Goal: Information Seeking & Learning: Compare options

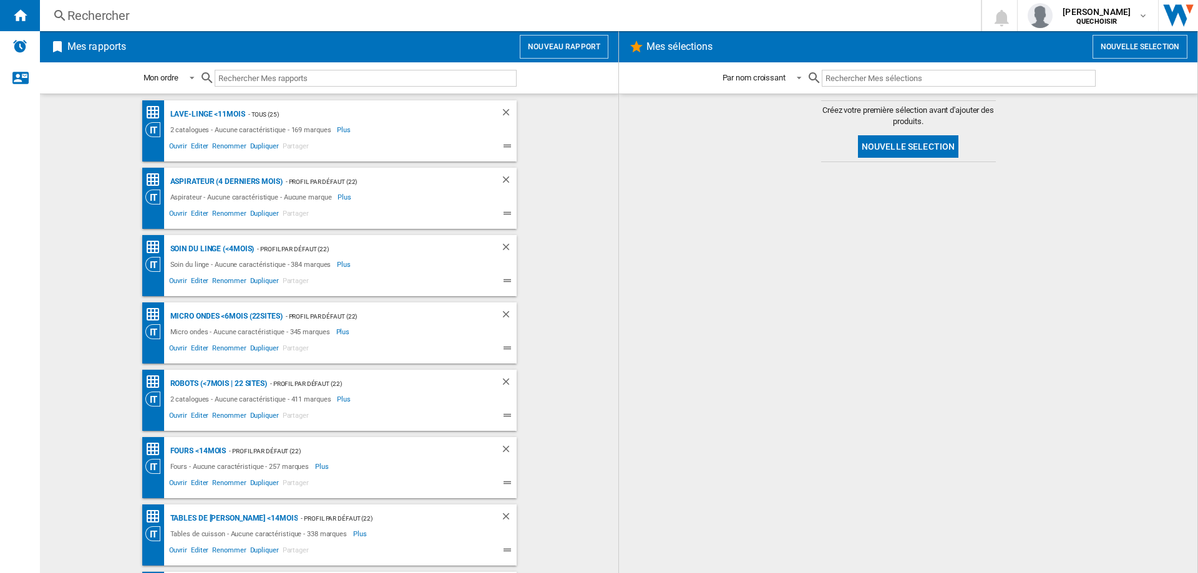
click at [122, 14] on div "Rechercher" at bounding box center [507, 15] width 881 height 17
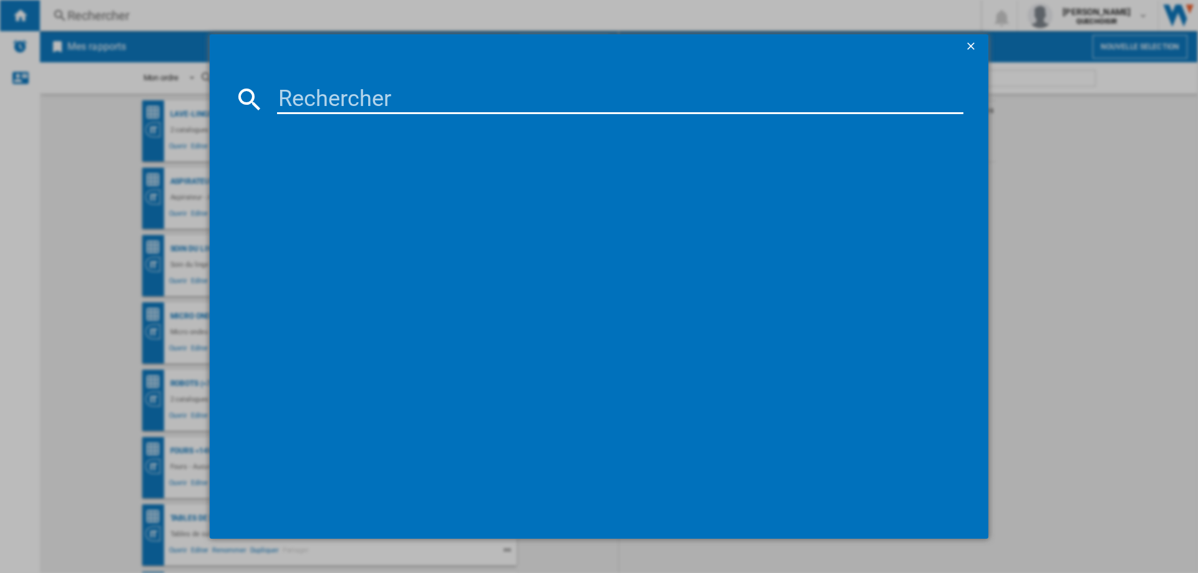
click at [411, 90] on input at bounding box center [620, 99] width 686 height 30
type input "tl 35"
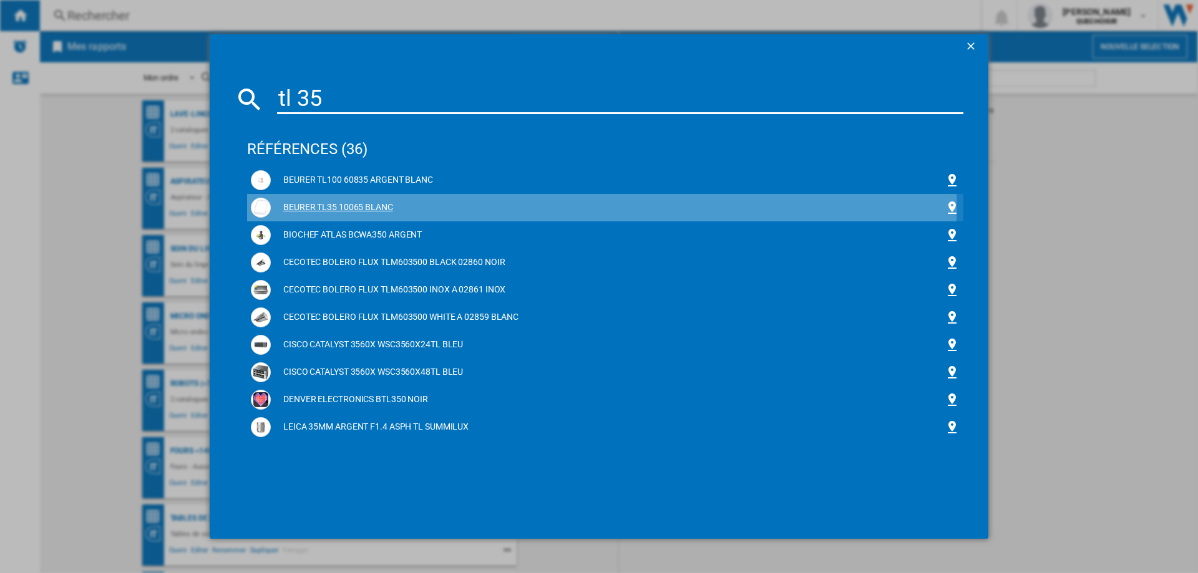
click at [354, 202] on div "BEURER TL35 10065 BLANC" at bounding box center [608, 208] width 674 height 12
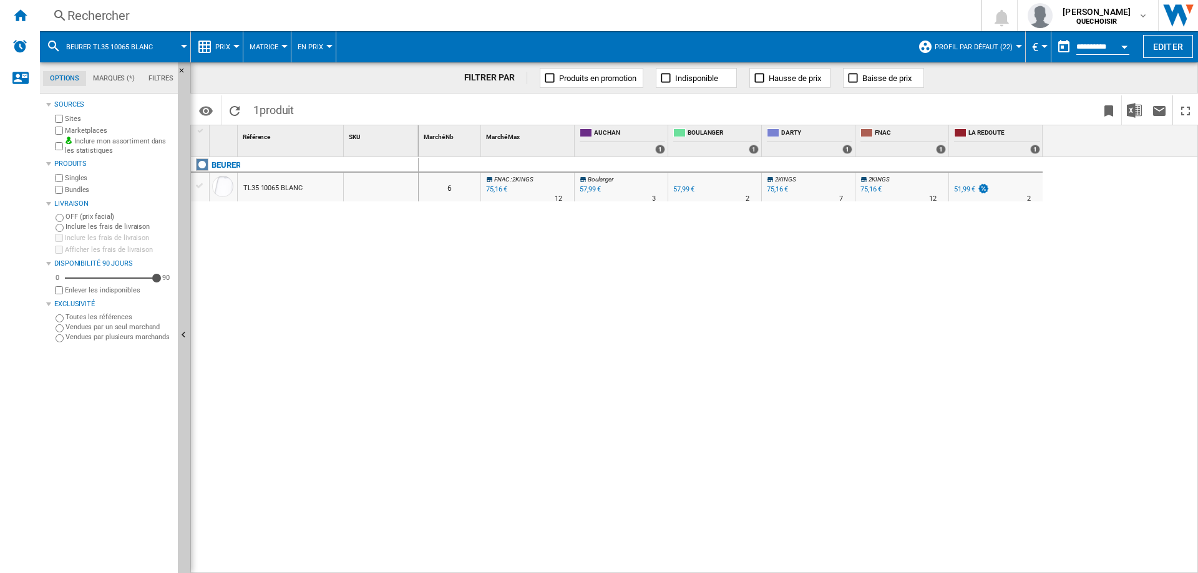
click at [597, 188] on div "57,99 €" at bounding box center [590, 189] width 21 height 8
click at [960, 190] on div "51,99 €" at bounding box center [964, 189] width 21 height 8
click at [21, 14] on ng-md-icon "Accueil" at bounding box center [19, 14] width 15 height 15
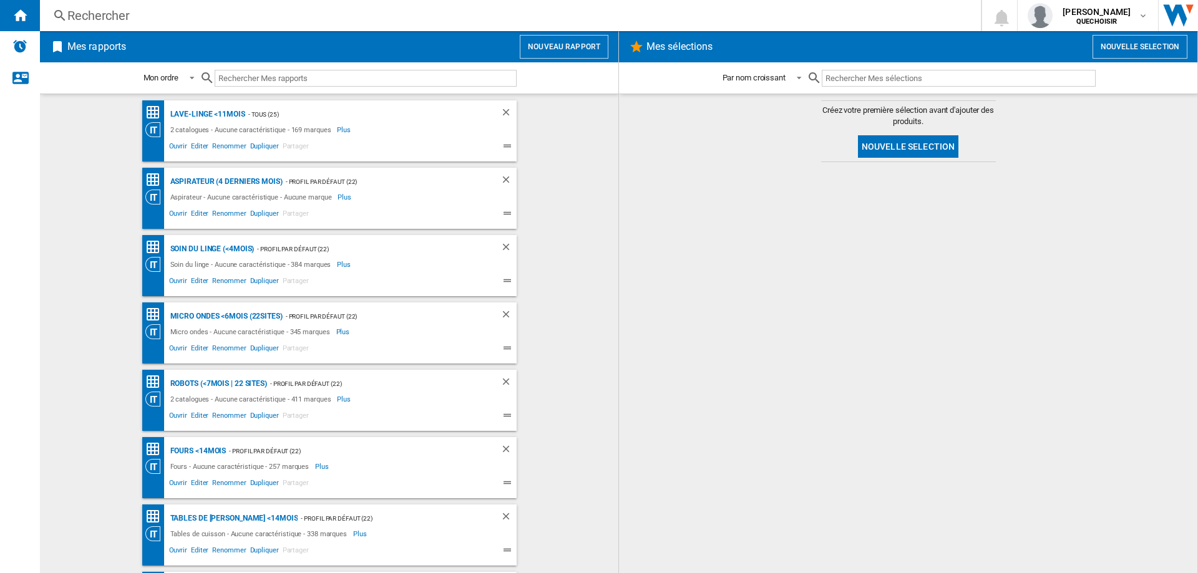
click at [129, 23] on div "Rechercher" at bounding box center [507, 15] width 881 height 17
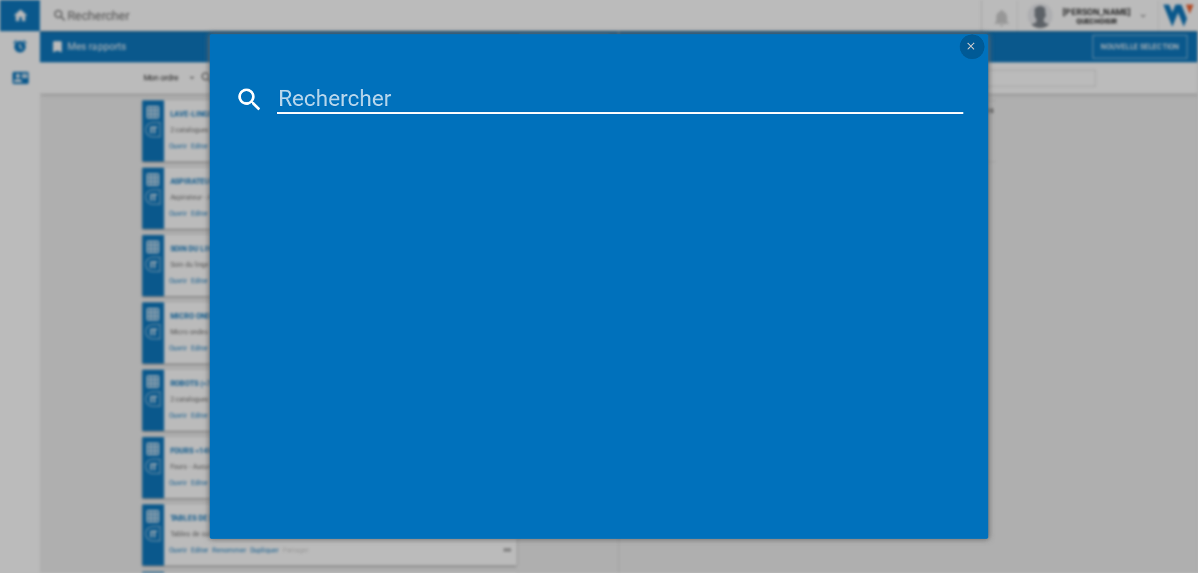
click at [970, 45] on ng-md-icon "getI18NText('BUTTONS.CLOSE_DIALOG')" at bounding box center [972, 47] width 15 height 15
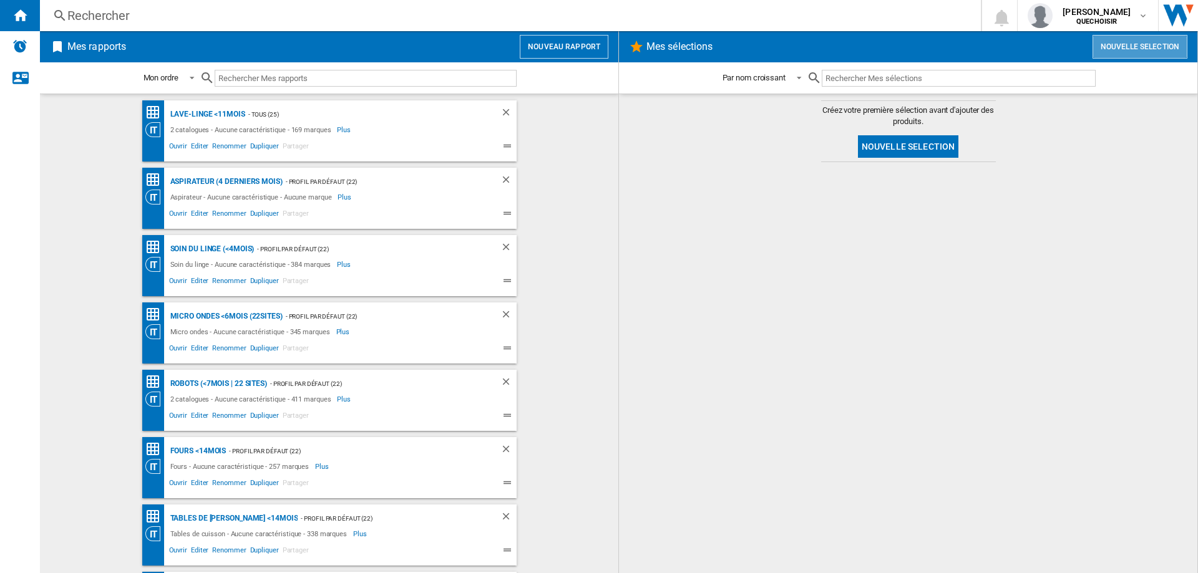
click at [1118, 46] on button "Nouvelle selection" at bounding box center [1140, 47] width 95 height 24
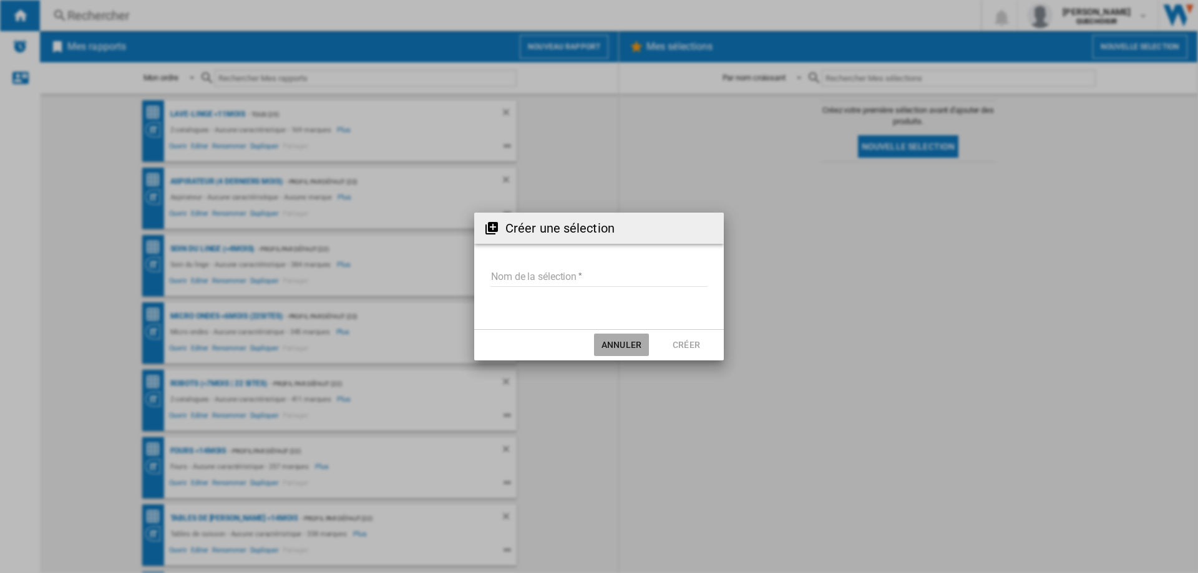
click at [616, 348] on button "Annuler" at bounding box center [621, 345] width 55 height 22
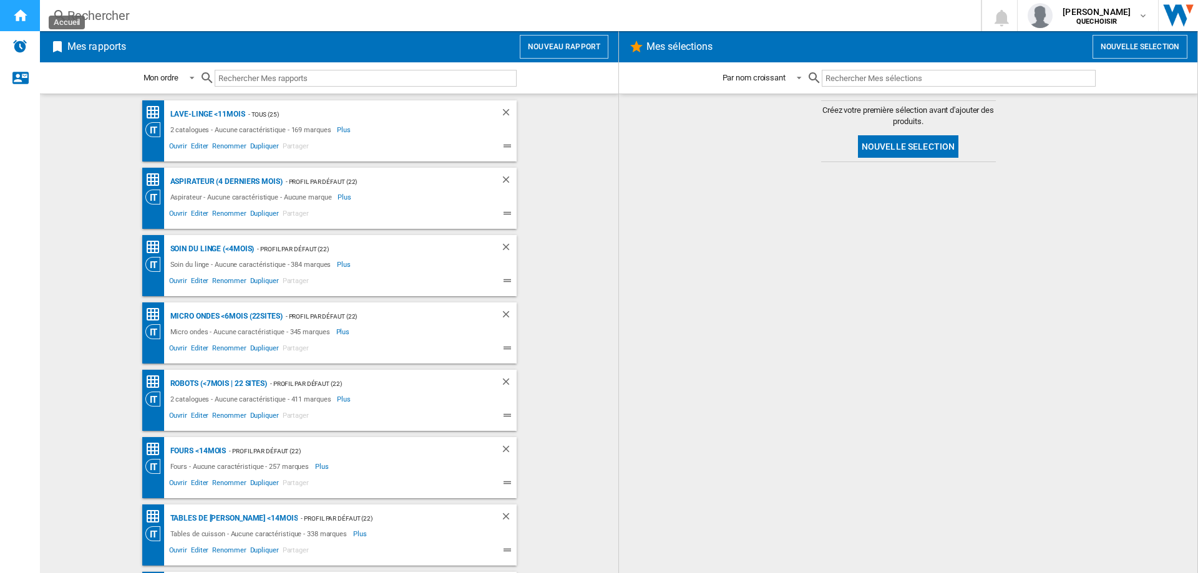
click at [27, 14] on div "Accueil" at bounding box center [20, 15] width 40 height 31
click at [82, 17] on div "Rechercher" at bounding box center [507, 15] width 881 height 17
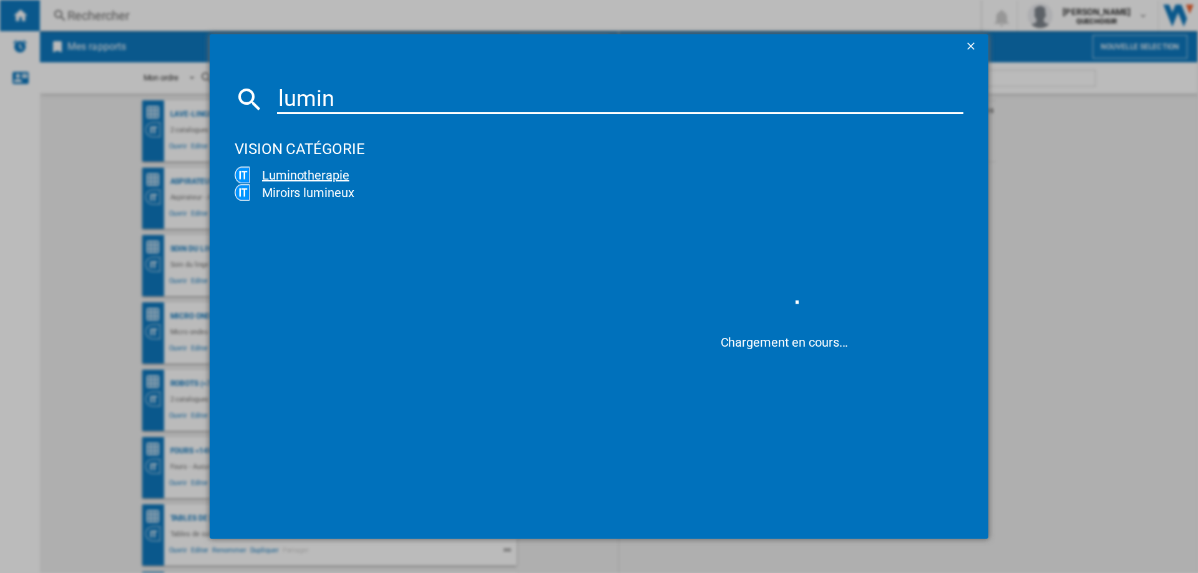
type input "lumin"
click at [326, 175] on div "Luminotherapie" at bounding box center [421, 175] width 343 height 17
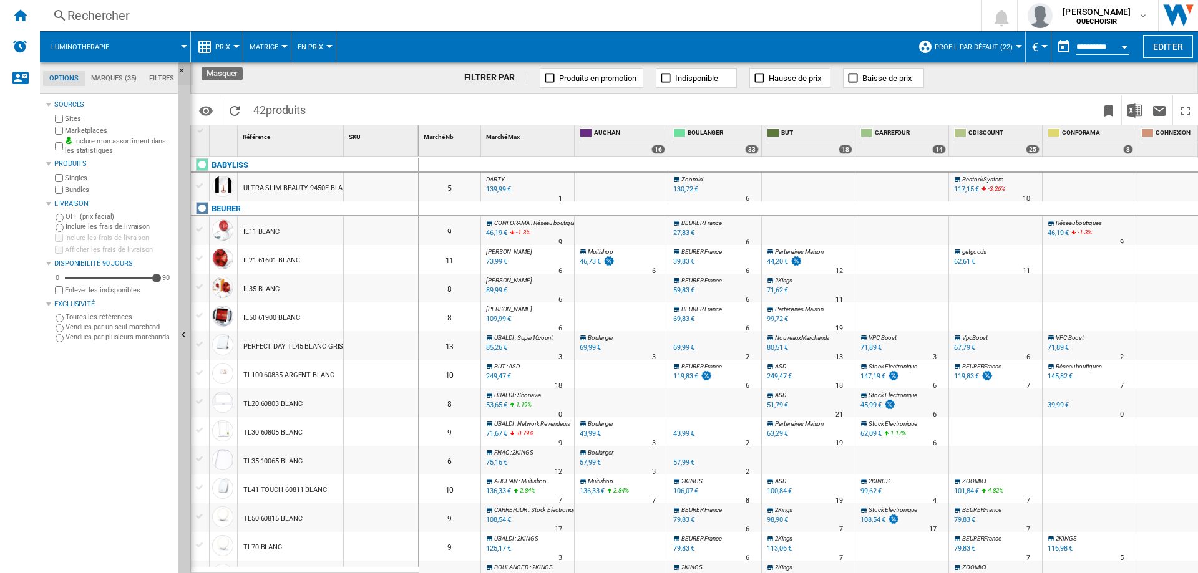
click at [184, 69] on ng-md-icon "Masquer" at bounding box center [185, 74] width 15 height 15
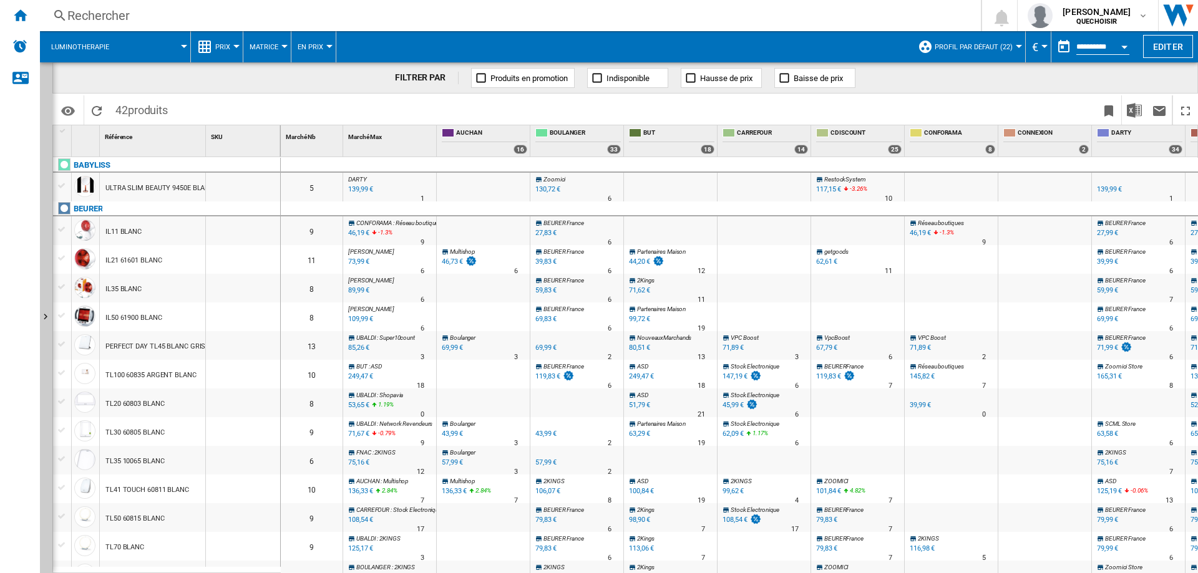
click at [650, 80] on span "Indisponible" at bounding box center [628, 78] width 43 height 9
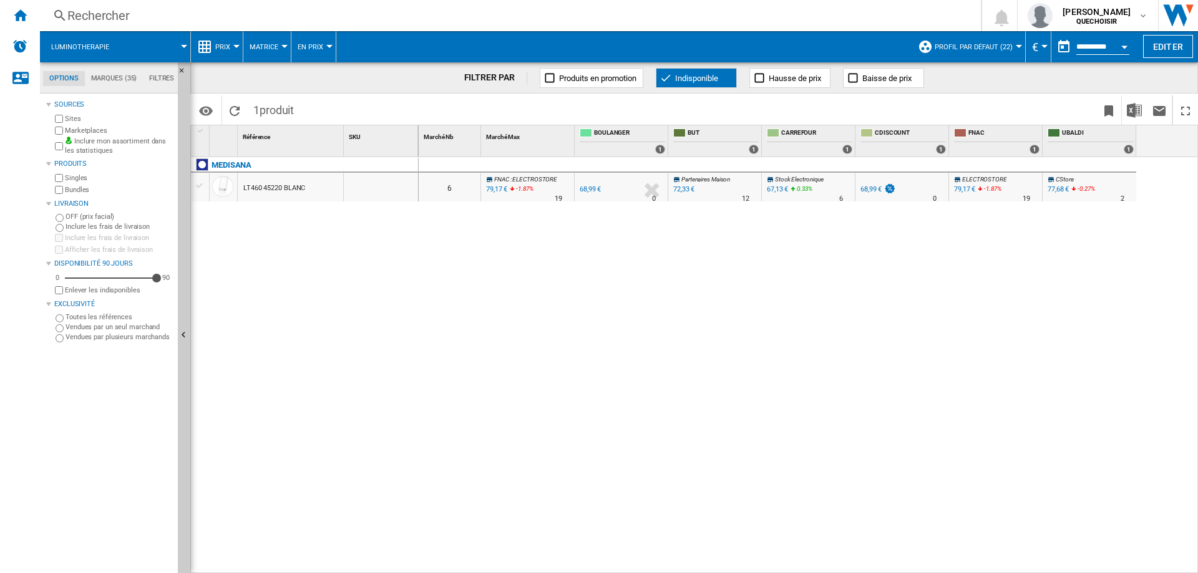
click at [674, 72] on button "Indisponible" at bounding box center [696, 78] width 81 height 20
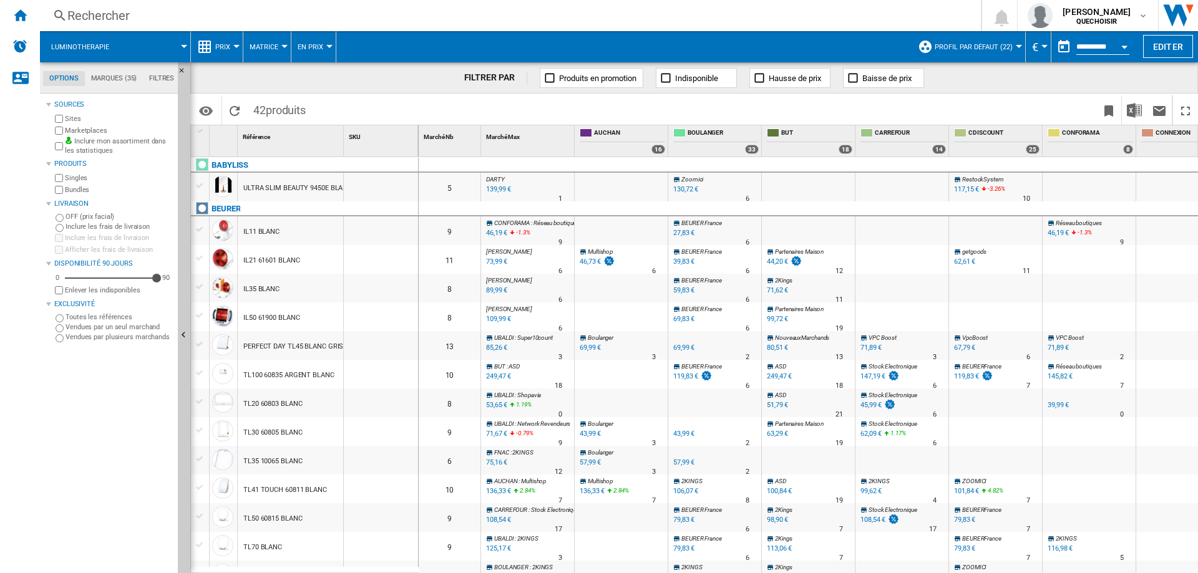
click at [163, 80] on md-tab-item "Filtres" at bounding box center [161, 78] width 37 height 15
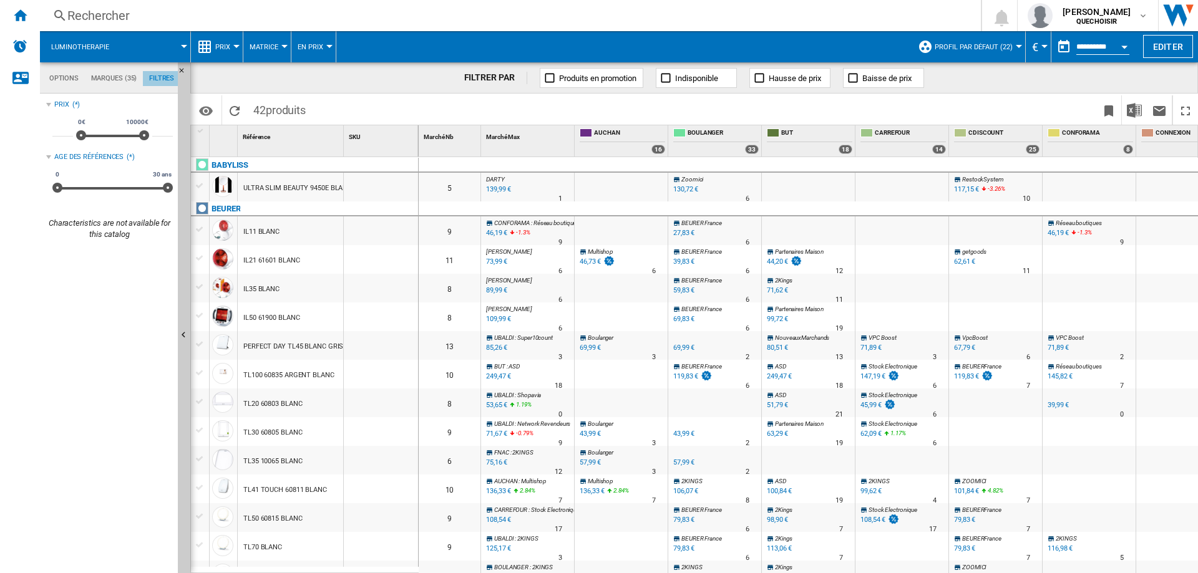
scroll to position [81, 0]
click at [119, 76] on md-tab-item "Marques (35)" at bounding box center [114, 78] width 58 height 15
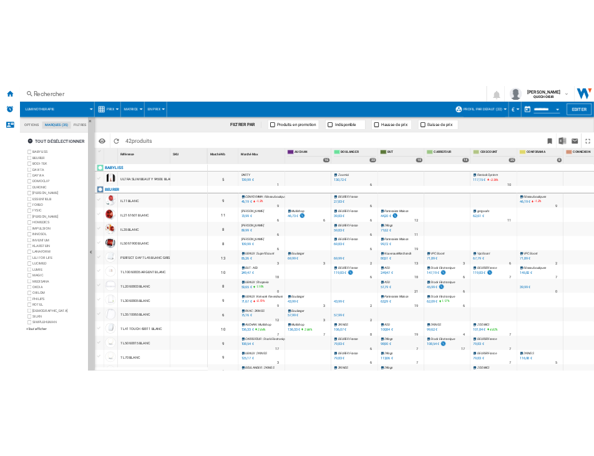
scroll to position [48, 0]
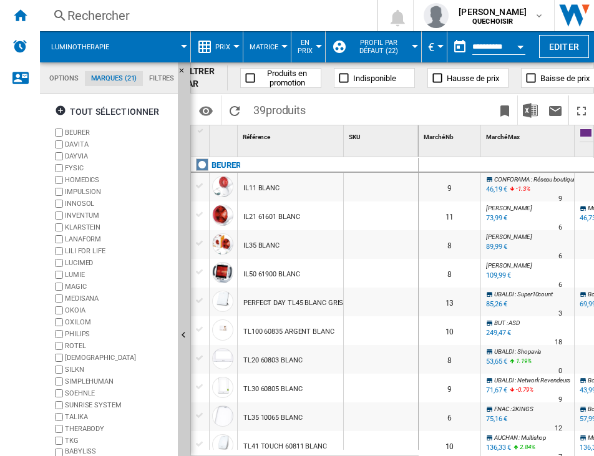
click at [63, 180] on label "HOMEDICS" at bounding box center [112, 180] width 120 height 12
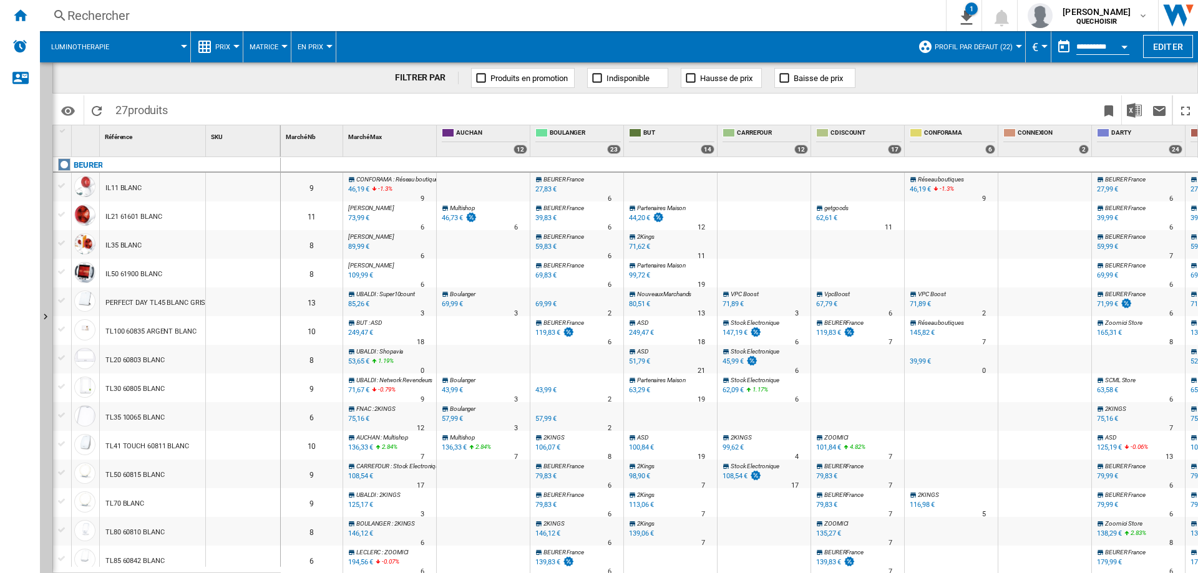
click at [1050, 370] on div at bounding box center [1044, 359] width 93 height 29
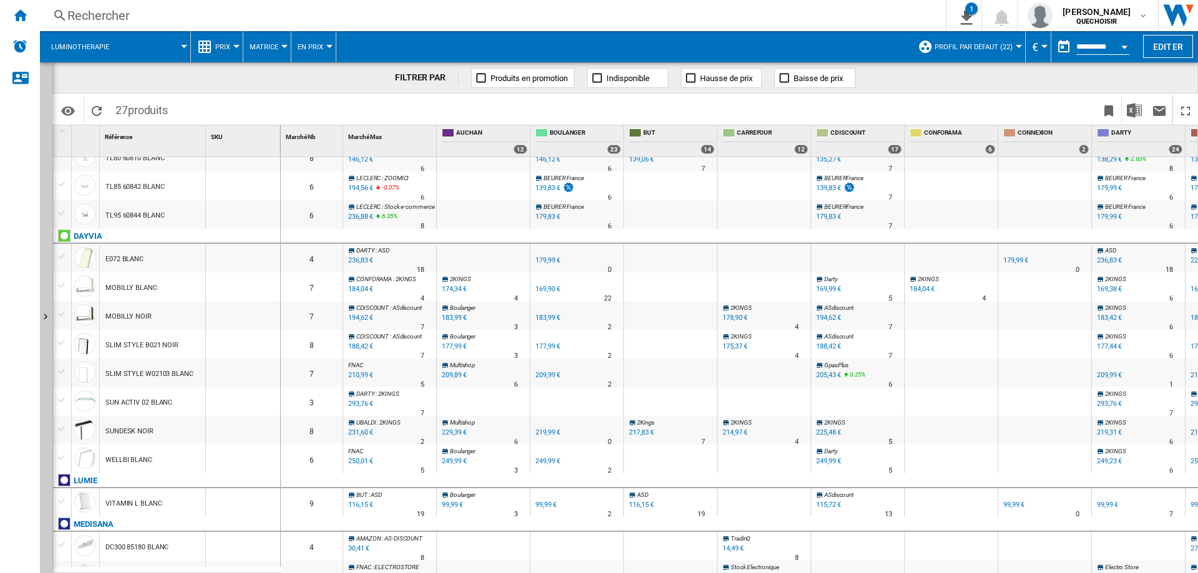
scroll to position [415, 0]
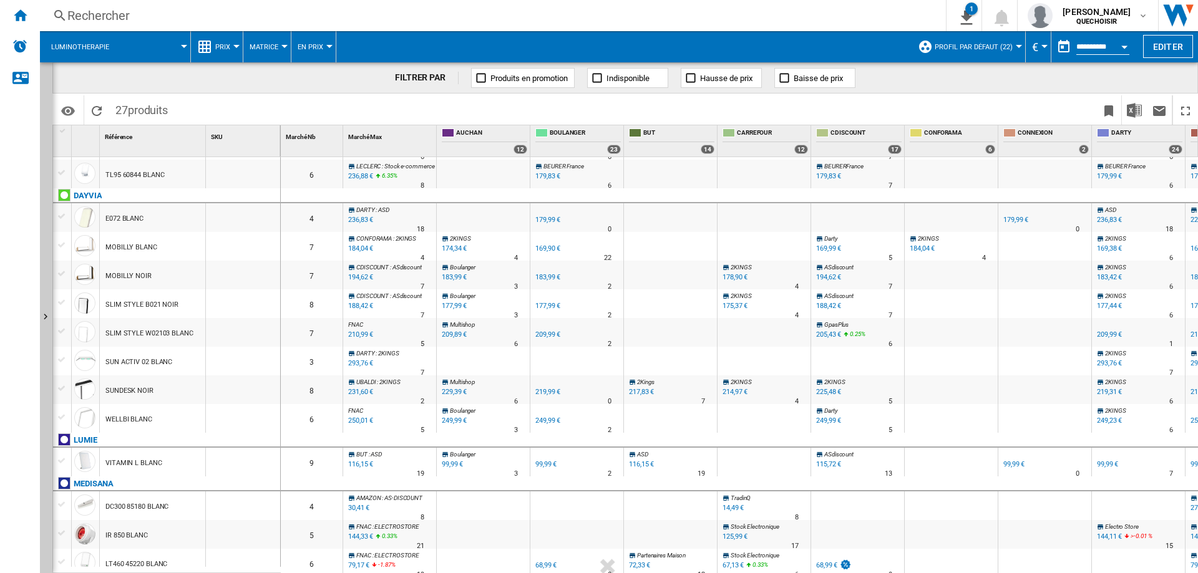
click at [548, 247] on div "169,90 €" at bounding box center [547, 249] width 25 height 8
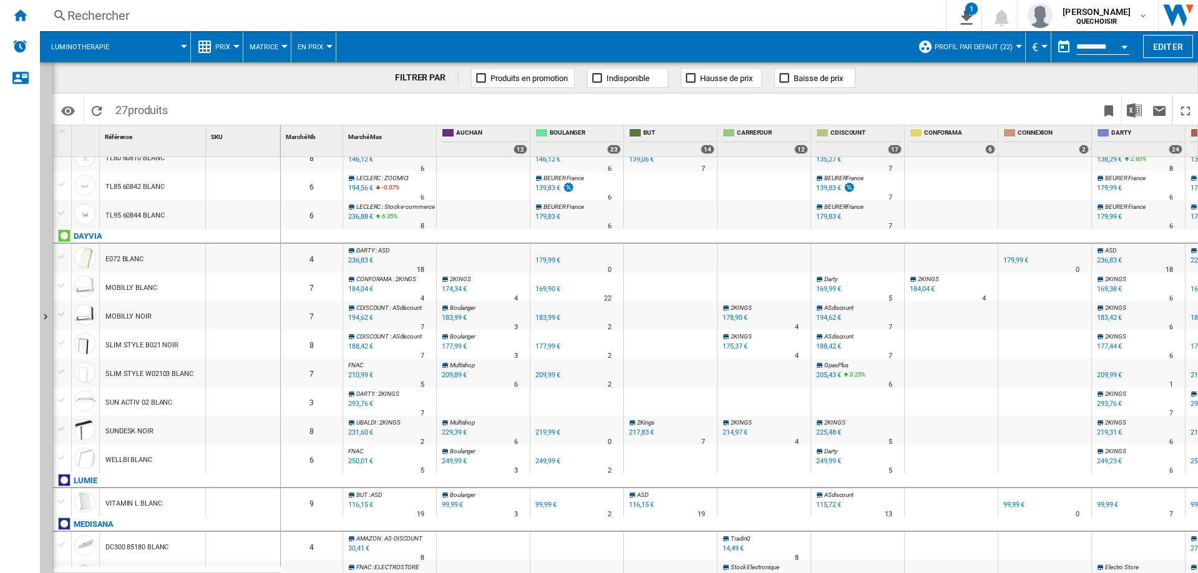
scroll to position [426, 0]
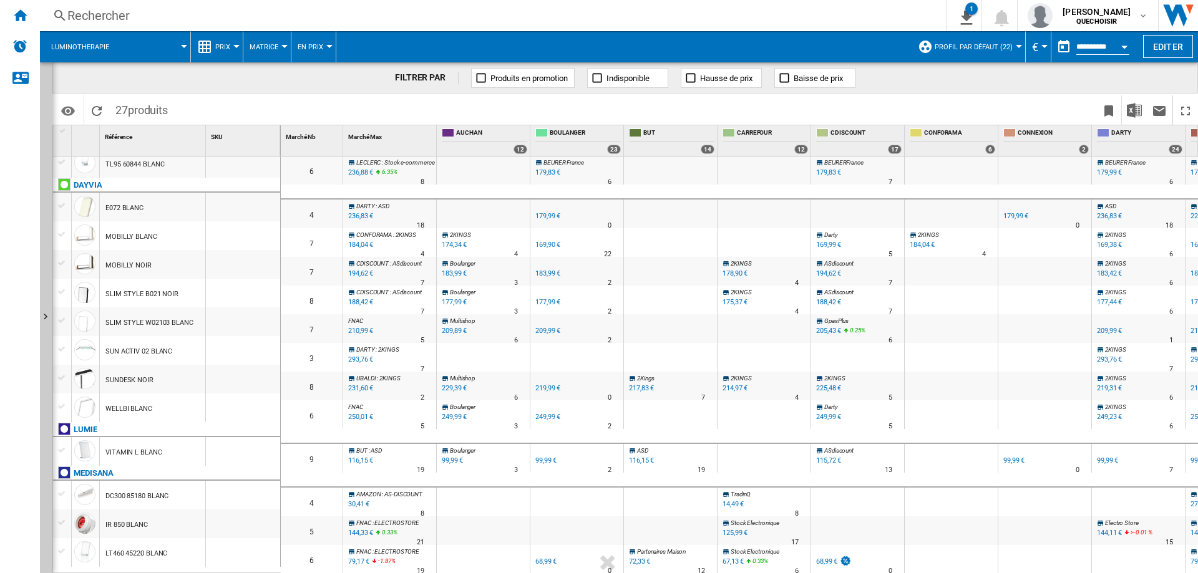
click at [547, 457] on div "99,99 €" at bounding box center [545, 461] width 21 height 8
